Goal: Task Accomplishment & Management: Use online tool/utility

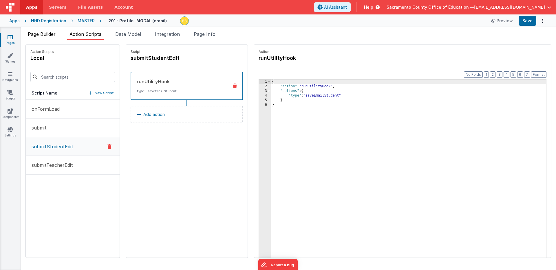
click at [46, 34] on span "Page Builder" at bounding box center [42, 34] width 28 height 6
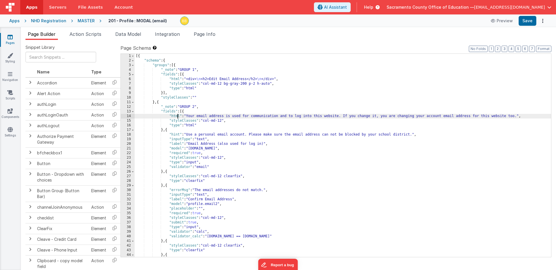
click at [176, 117] on div "[{ "schema" : { "groups" : [{ "_note" : "GROUP 1" , "fields" : [{ "html" : "<di…" at bounding box center [343, 160] width 416 height 213
click at [130, 116] on div "14" at bounding box center [128, 116] width 14 height 5
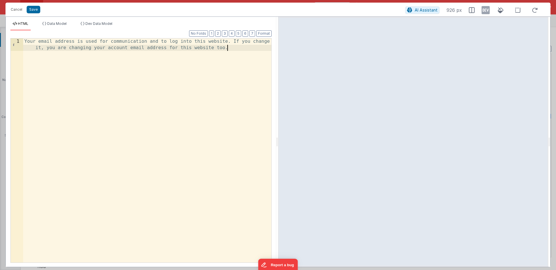
click at [224, 48] on div "Your email address is used for communication and to log into this website. If y…" at bounding box center [147, 162] width 248 height 249
click at [34, 9] on button "Save" at bounding box center [34, 10] width 14 height 8
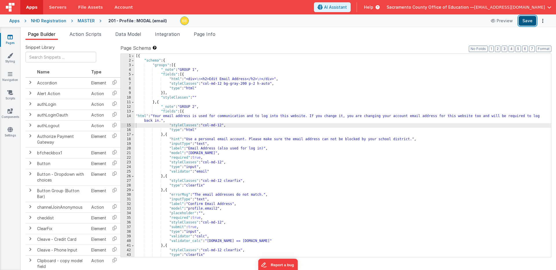
click at [531, 19] on button "Save" at bounding box center [527, 21] width 18 height 10
click at [88, 33] on span "Action Scripts" at bounding box center [85, 34] width 32 height 6
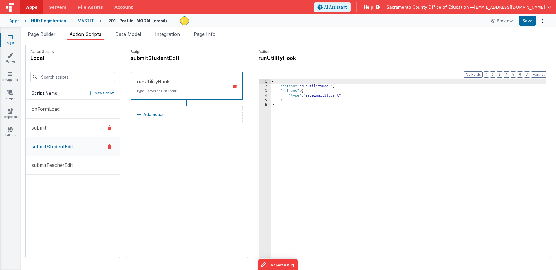
click at [47, 127] on button "submit" at bounding box center [73, 128] width 94 height 19
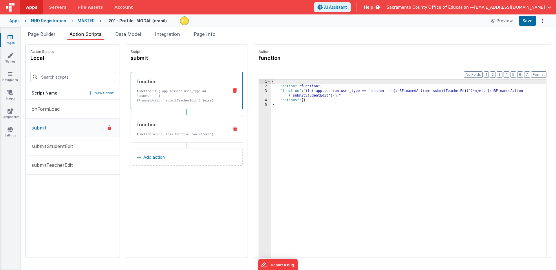
click at [233, 128] on icon at bounding box center [235, 129] width 4 height 5
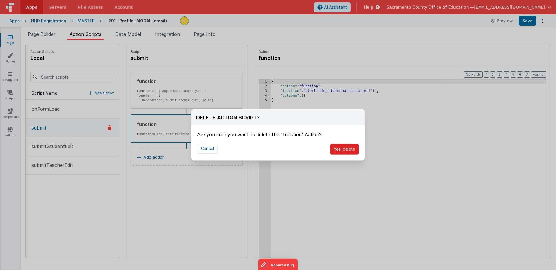
click at [347, 148] on button "Yes, delete" at bounding box center [344, 149] width 29 height 11
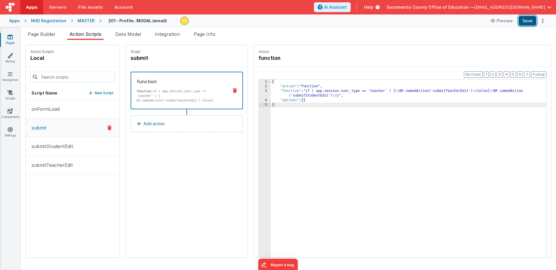
click at [528, 17] on button "Save" at bounding box center [527, 21] width 18 height 10
